Goal: Task Accomplishment & Management: Complete application form

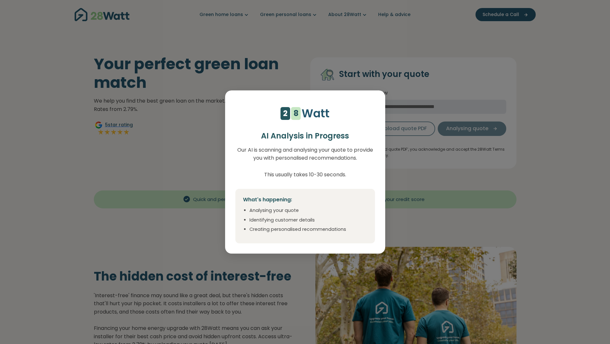
scroll to position [23109, 0]
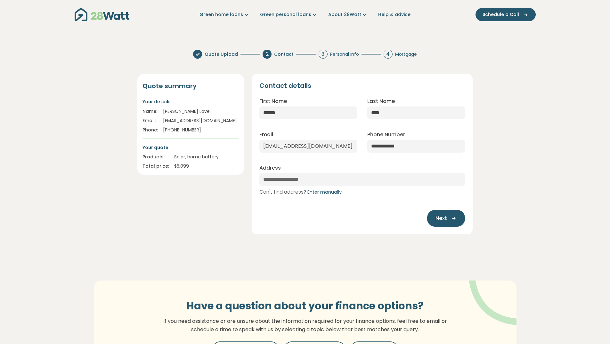
select select "**"
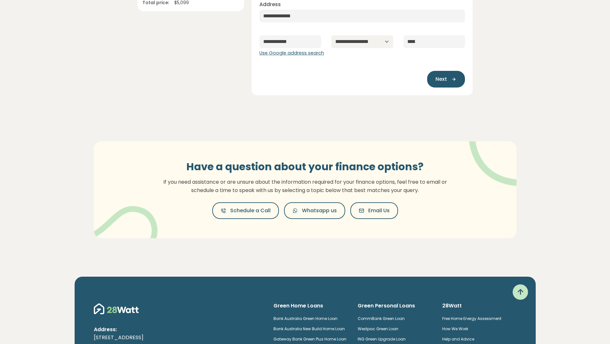
scroll to position [0, 0]
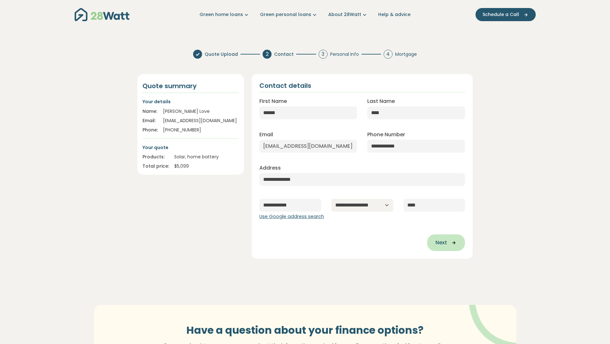
click at [450, 244] on icon "button" at bounding box center [452, 243] width 10 height 6
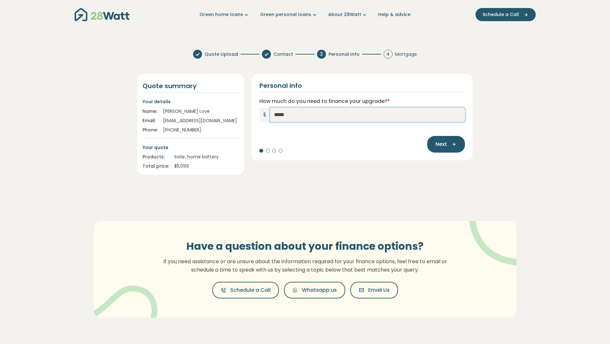
click at [321, 109] on input "*****" at bounding box center [367, 115] width 195 height 14
click at [444, 145] on span "Next" at bounding box center [442, 144] width 12 height 8
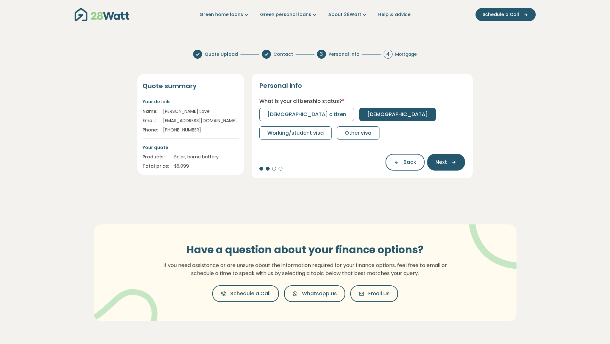
click at [367, 116] on span "Permanent resident" at bounding box center [397, 114] width 61 height 8
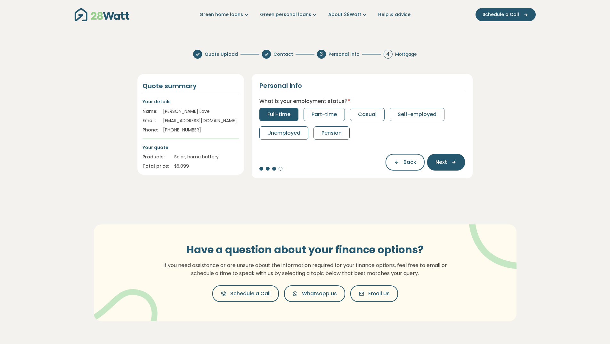
click at [282, 112] on span "Full-time" at bounding box center [278, 114] width 23 height 8
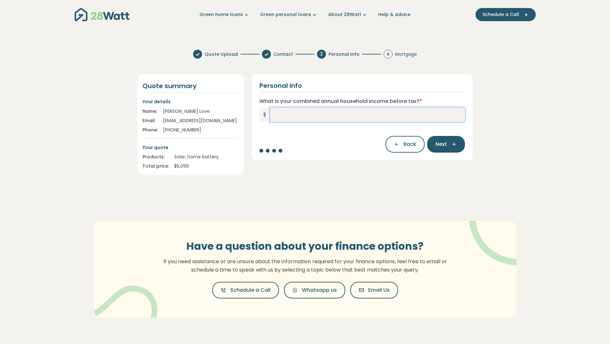
click at [330, 114] on input "What is your combined annual household income before tax? *" at bounding box center [367, 115] width 195 height 14
type input "*******"
click at [449, 146] on icon "button" at bounding box center [452, 144] width 10 height 6
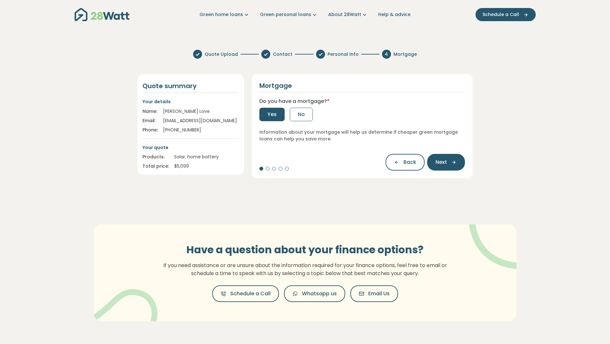
click at [273, 114] on span "Yes" at bounding box center [271, 114] width 9 height 8
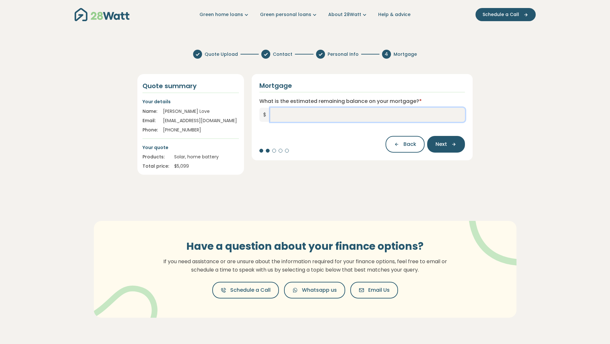
click at [273, 114] on input "What is the estimated remaining balance on your mortgage? *" at bounding box center [367, 115] width 195 height 14
type input "*******"
click at [443, 145] on span "Next" at bounding box center [442, 144] width 12 height 8
click at [397, 118] on input "What is your current interest rate? *" at bounding box center [362, 115] width 206 height 14
type input "****"
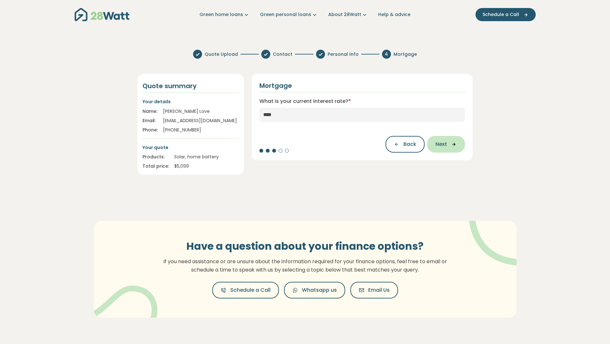
click at [450, 148] on button "Next" at bounding box center [446, 144] width 38 height 17
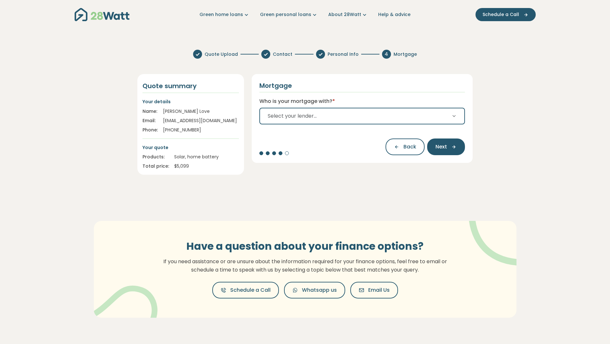
click at [413, 115] on button "Select your lender..." at bounding box center [362, 116] width 206 height 17
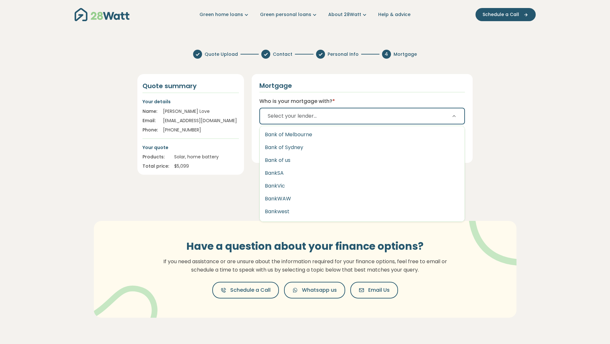
scroll to position [211, 0]
click at [295, 209] on button "Bankwest" at bounding box center [362, 211] width 205 height 13
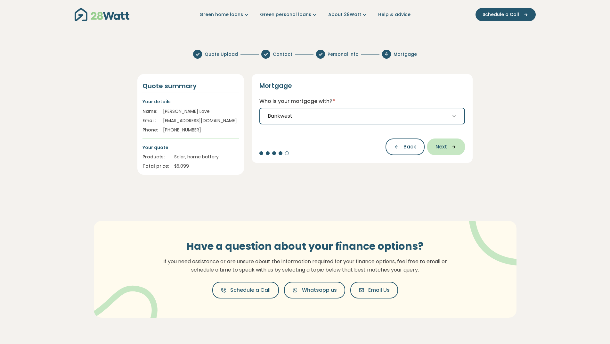
click at [452, 147] on icon "button" at bounding box center [452, 147] width 10 height 6
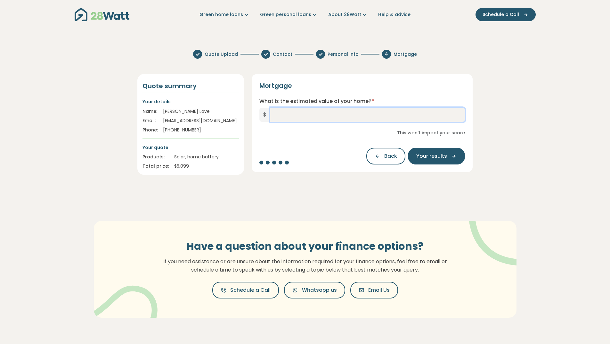
click at [395, 108] on input "What is the estimated value of your home? *" at bounding box center [367, 115] width 195 height 14
type input "*********"
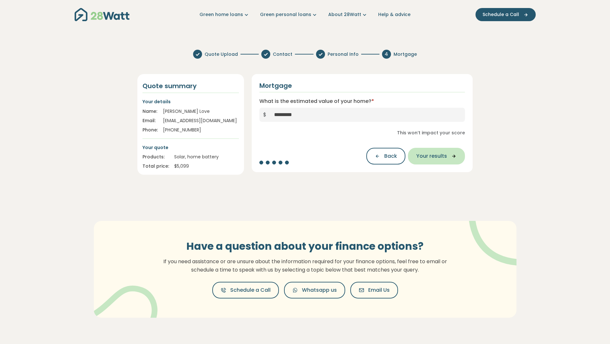
click at [437, 155] on span "Your results" at bounding box center [431, 156] width 31 height 8
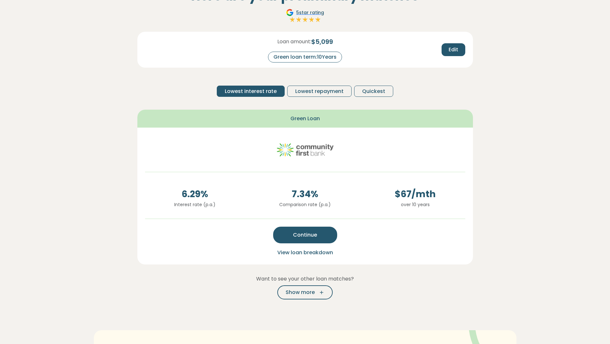
scroll to position [55, 0]
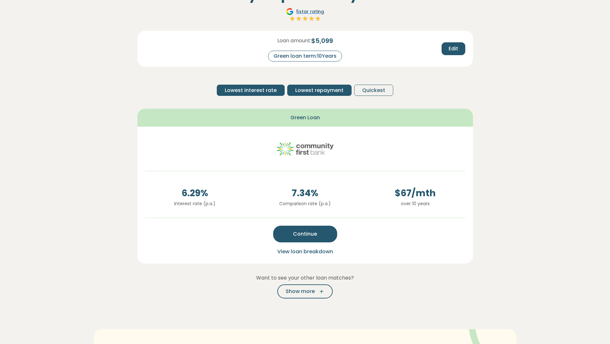
click at [342, 89] on span "Lowest repayment" at bounding box center [319, 90] width 48 height 8
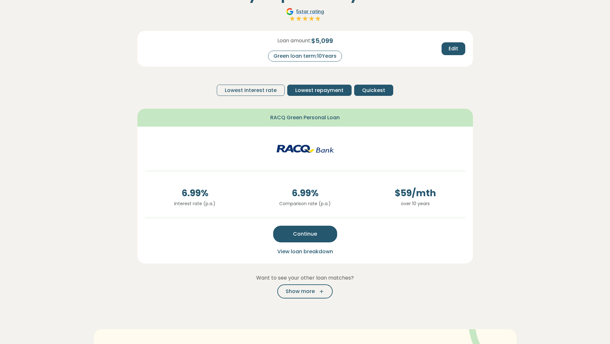
click at [374, 88] on span "Quickest" at bounding box center [373, 90] width 23 height 8
click at [316, 90] on span "Lowest repayment" at bounding box center [319, 90] width 48 height 8
click at [322, 292] on icon "button" at bounding box center [320, 291] width 10 height 6
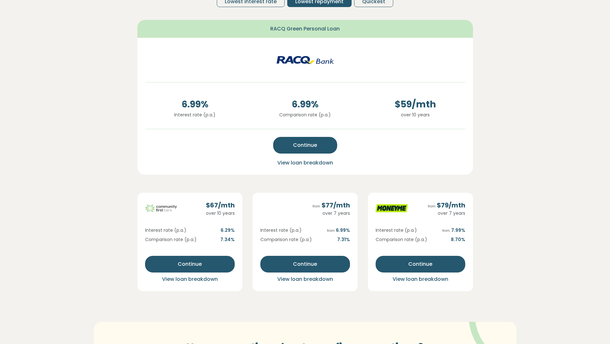
scroll to position [144, 0]
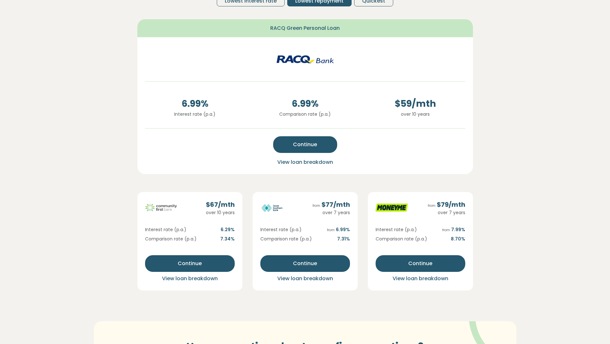
click at [311, 162] on span "View loan breakdown" at bounding box center [305, 161] width 56 height 7
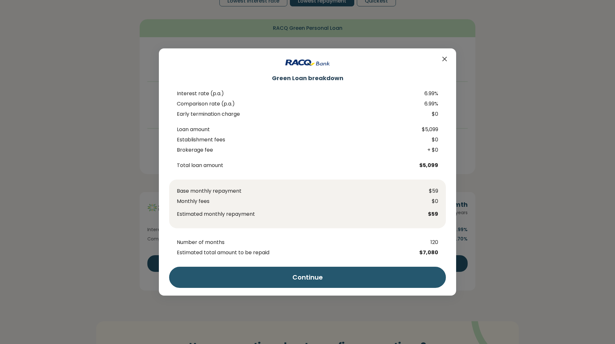
click at [444, 60] on icon "Close" at bounding box center [445, 59] width 8 height 8
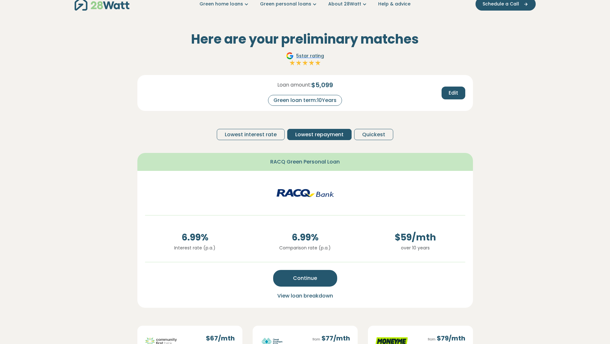
scroll to position [5, 0]
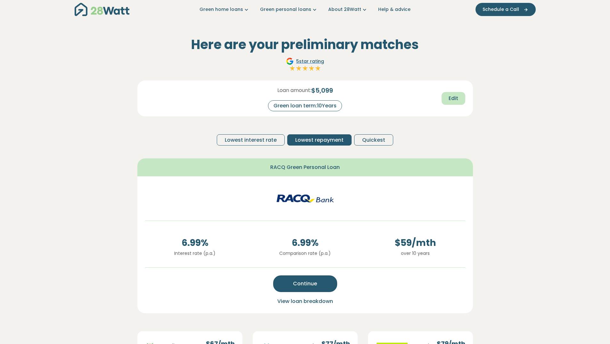
click at [451, 97] on span "Edit" at bounding box center [454, 98] width 10 height 8
click at [338, 105] on input "**" at bounding box center [332, 105] width 26 height 11
type input "*"
click at [440, 103] on button "Recalculate" at bounding box center [442, 98] width 45 height 13
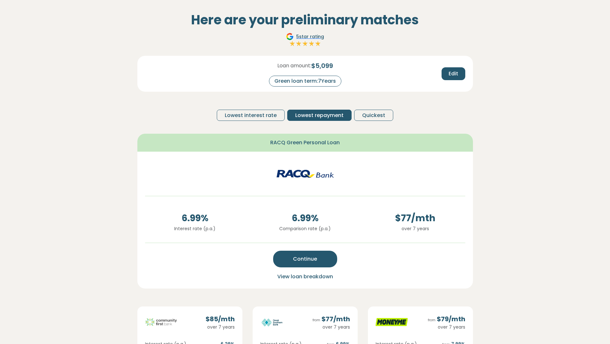
scroll to position [30, 0]
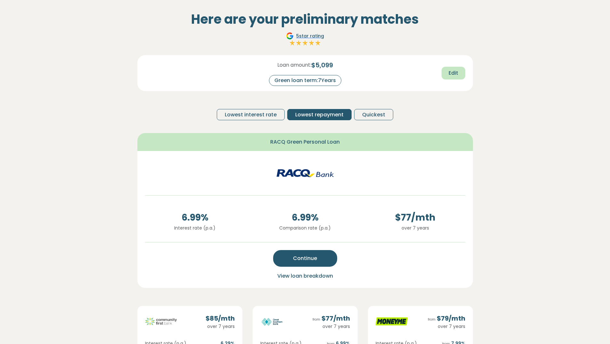
click at [452, 75] on span "Edit" at bounding box center [454, 73] width 10 height 8
click at [335, 82] on input "*" at bounding box center [332, 80] width 26 height 11
type input "*"
click at [444, 75] on span "Recalculate" at bounding box center [442, 73] width 31 height 8
click at [323, 80] on div "Green loan term: 5 Years" at bounding box center [305, 80] width 72 height 11
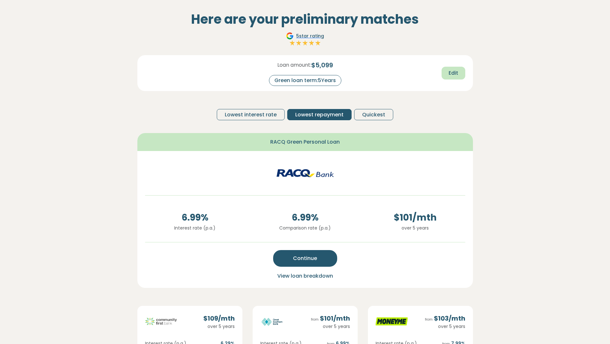
click at [454, 72] on span "Edit" at bounding box center [454, 73] width 10 height 8
click at [339, 80] on input "*" at bounding box center [332, 80] width 26 height 11
type input "*"
click at [445, 73] on span "Recalculate" at bounding box center [442, 73] width 31 height 8
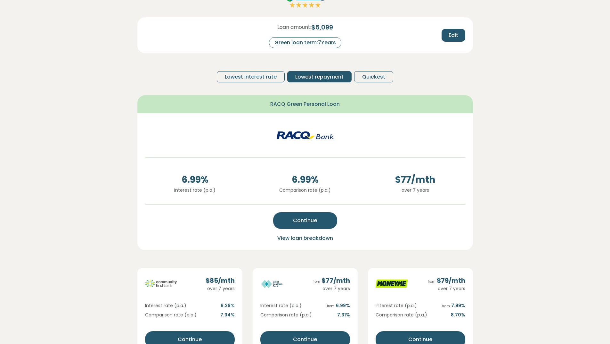
scroll to position [98, 0]
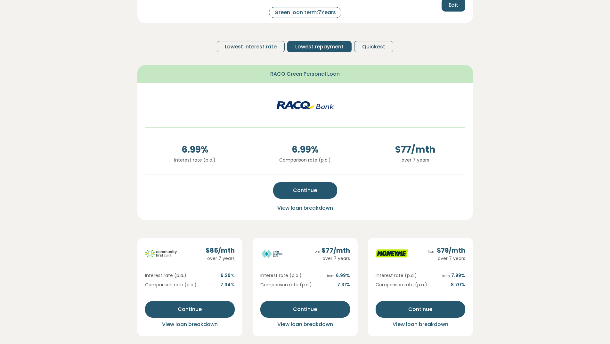
click at [325, 205] on span "View loan breakdown" at bounding box center [305, 207] width 56 height 7
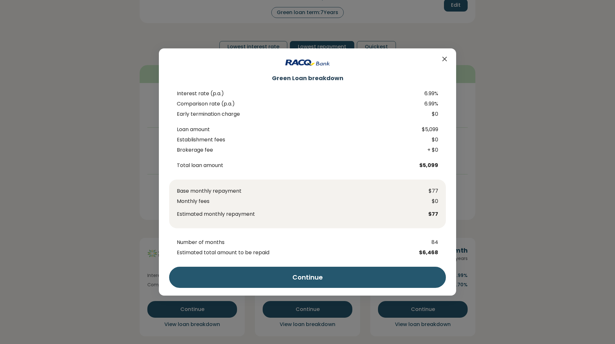
click at [445, 58] on icon "Close" at bounding box center [445, 59] width 4 height 4
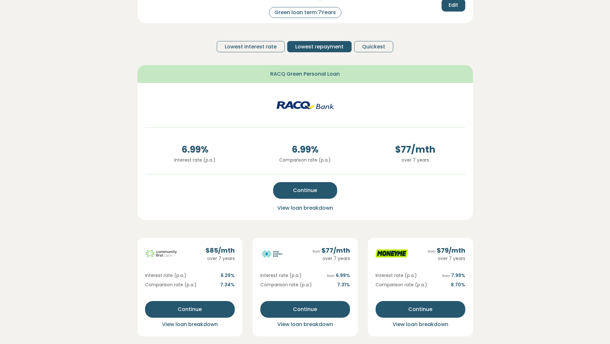
scroll to position [0, 0]
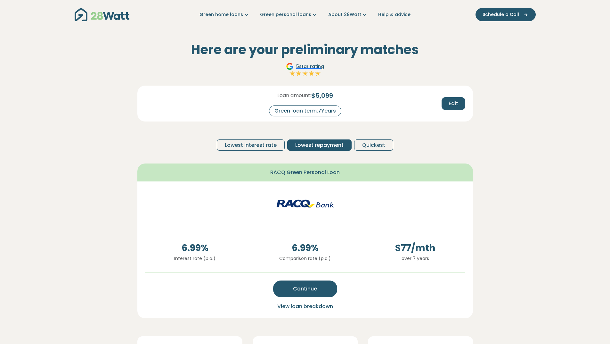
click at [321, 111] on div "Green loan term: 7 Years" at bounding box center [305, 110] width 72 height 11
click at [453, 106] on span "Edit" at bounding box center [454, 104] width 10 height 8
click at [335, 111] on input "*" at bounding box center [332, 110] width 26 height 11
type input "*"
click at [446, 108] on button "Recalculate" at bounding box center [442, 103] width 45 height 13
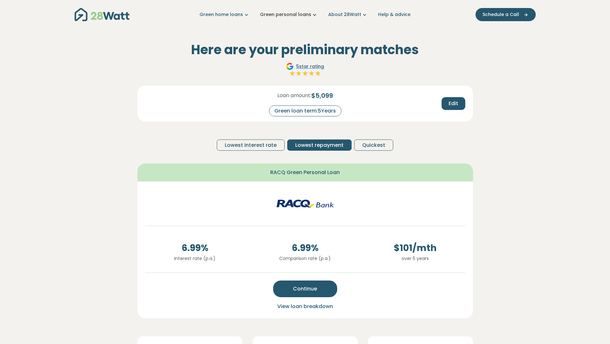
click at [313, 14] on icon "Main navigation" at bounding box center [314, 14] width 7 height 7
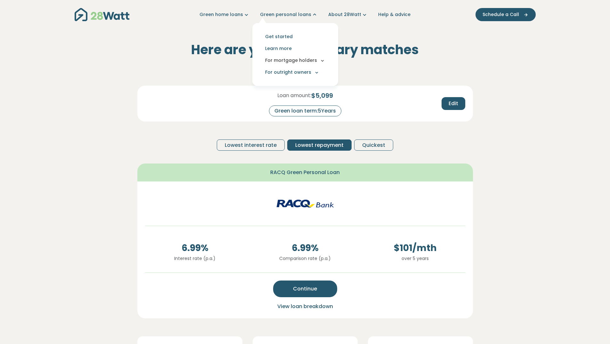
click at [321, 61] on icon "Main navigation" at bounding box center [323, 61] width 6 height 6
